Goal: Find specific page/section: Find specific page/section

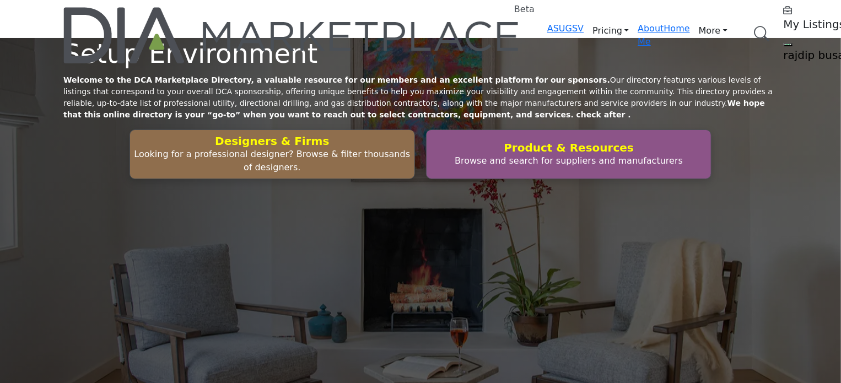
click at [0, 0] on link "Browse Categories" at bounding box center [0, 0] width 0 height 0
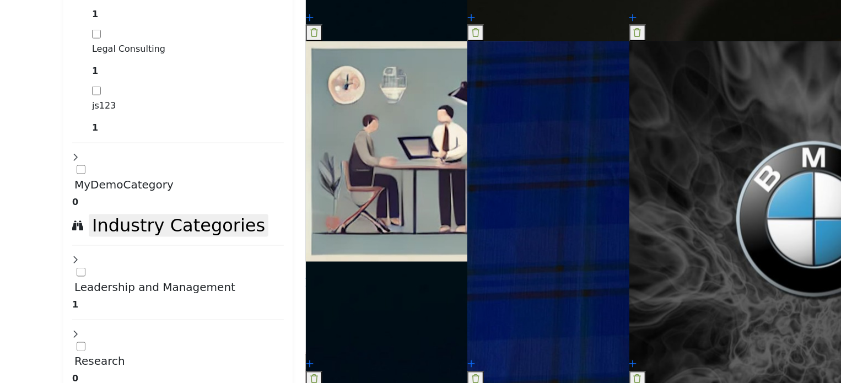
scroll to position [2736, 0]
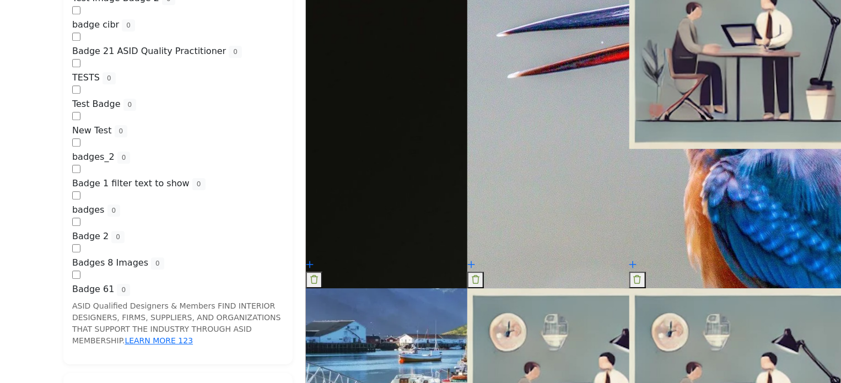
scroll to position [1468, 0]
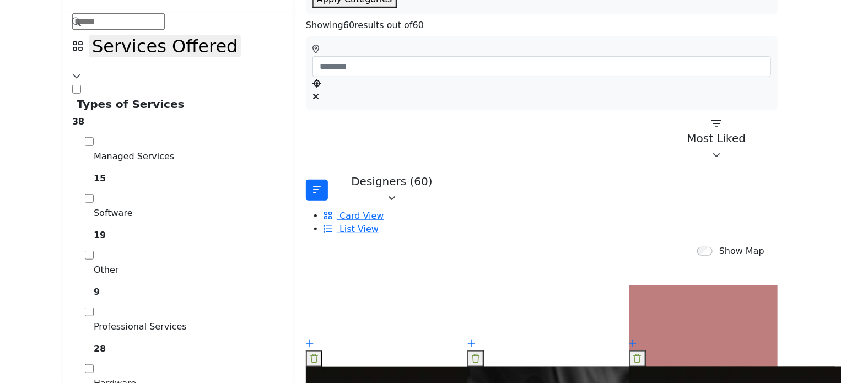
scroll to position [256, 0]
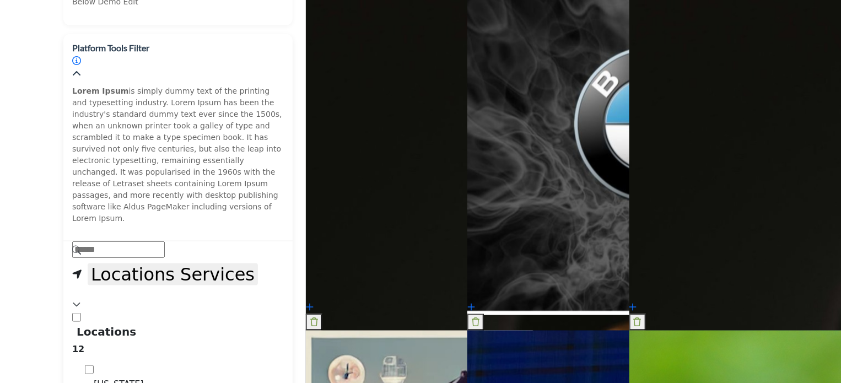
scroll to position [752, 0]
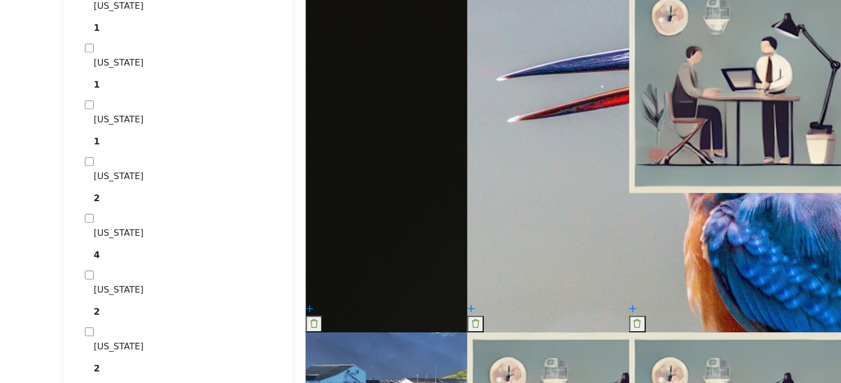
scroll to position [1468, 0]
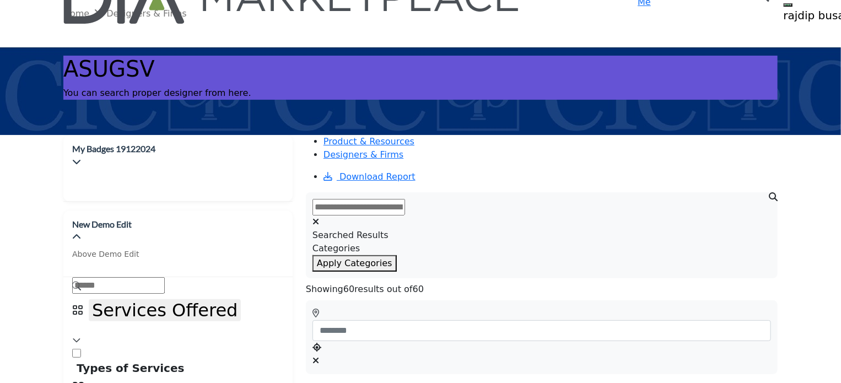
scroll to position [0, 0]
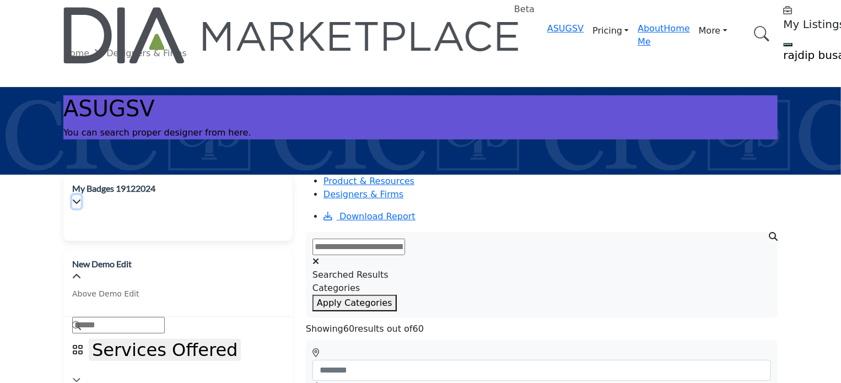
click at [81, 197] on icon "button" at bounding box center [76, 201] width 9 height 9
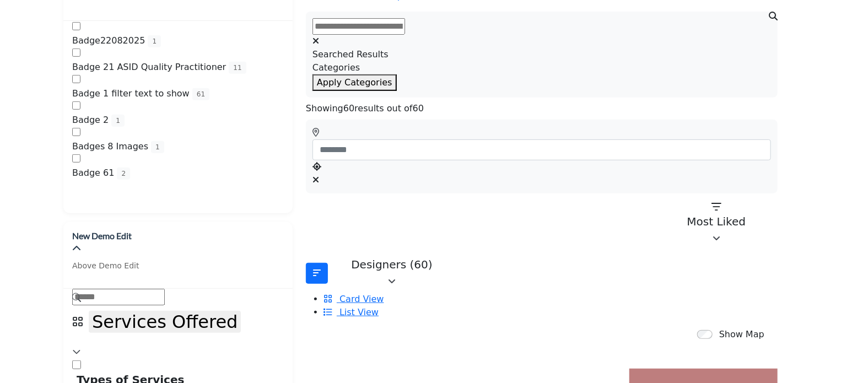
scroll to position [275, 0]
